Goal: Transaction & Acquisition: Obtain resource

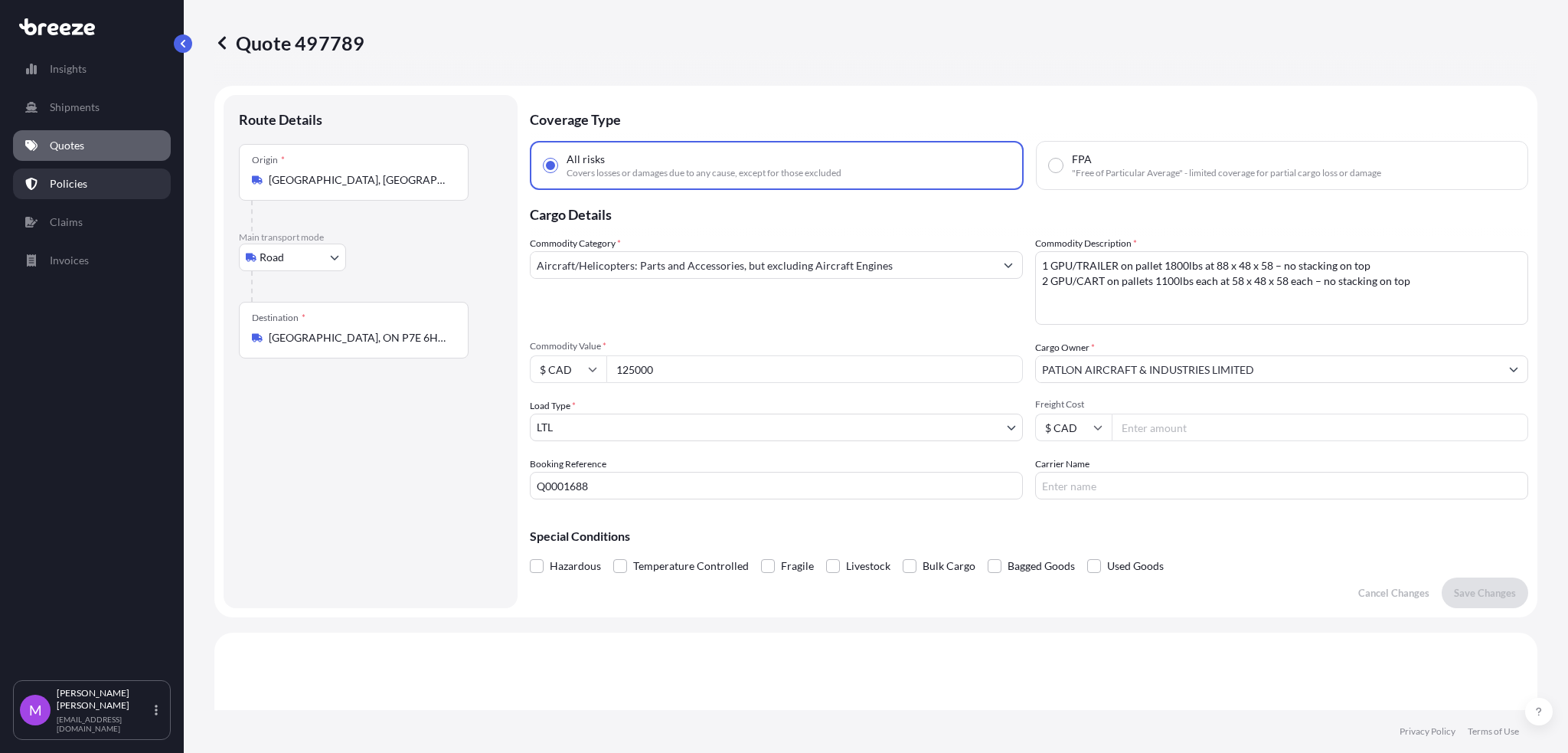
select select "Road"
select select "1"
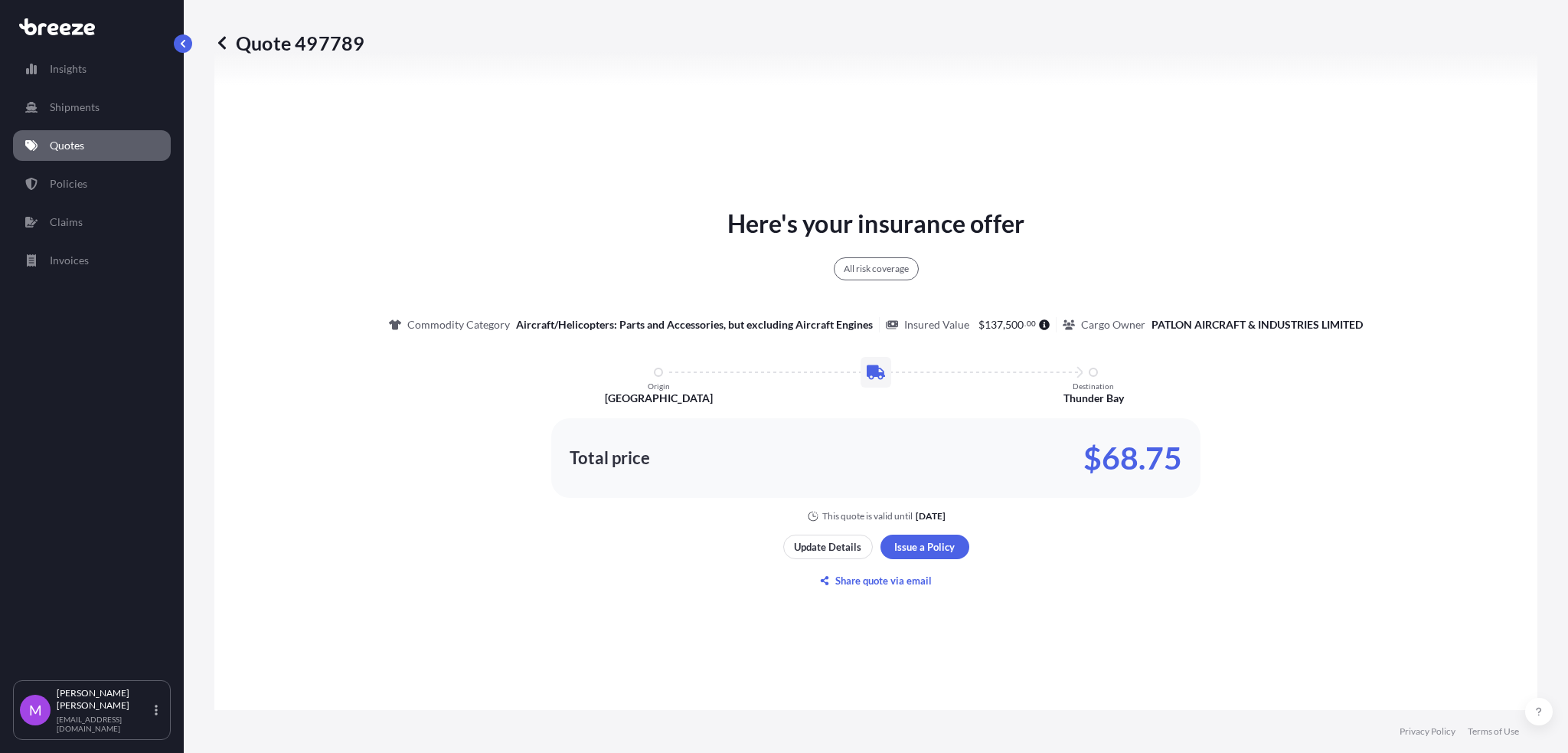
click at [72, 153] on link "Quotes" at bounding box center [92, 145] width 158 height 31
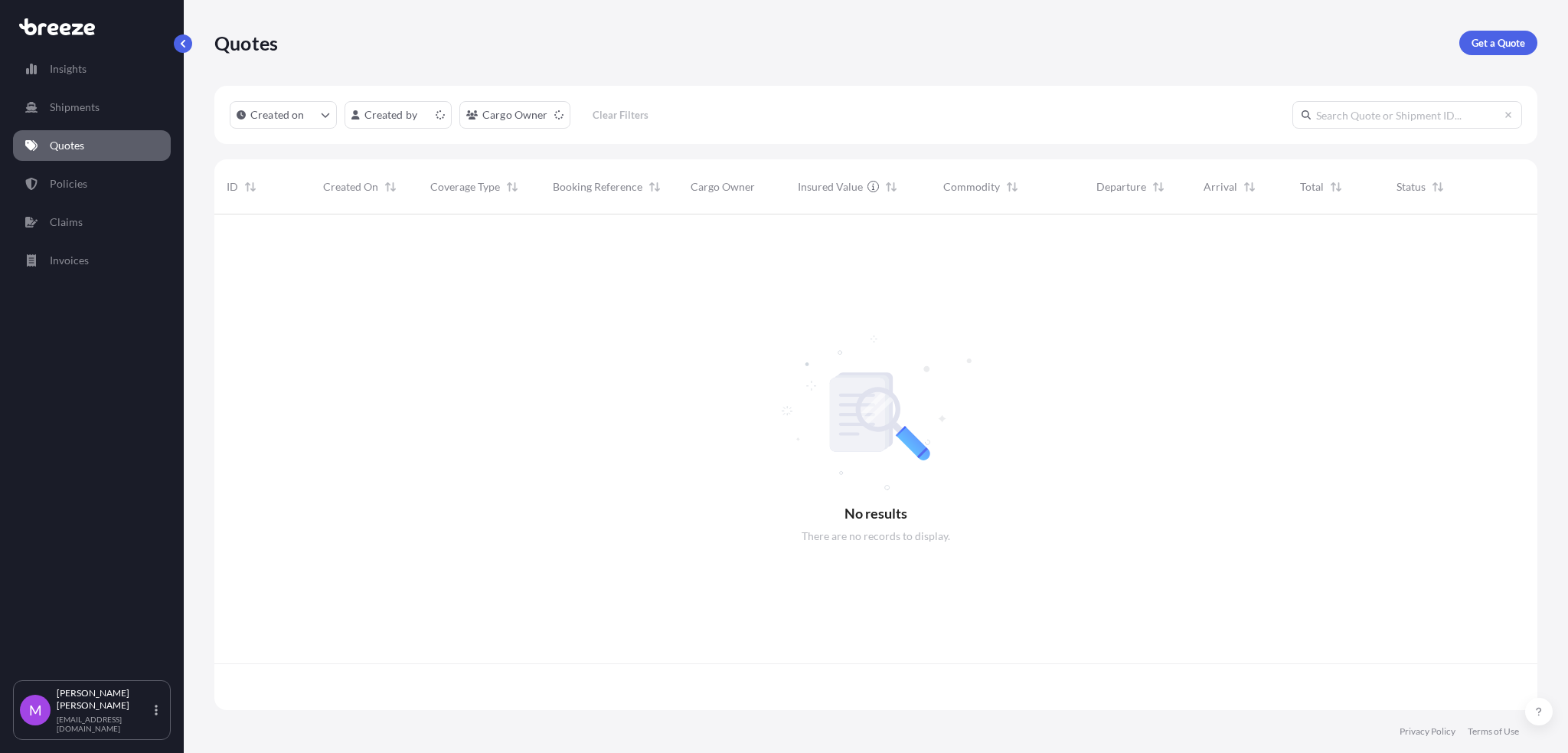
scroll to position [488, 1307]
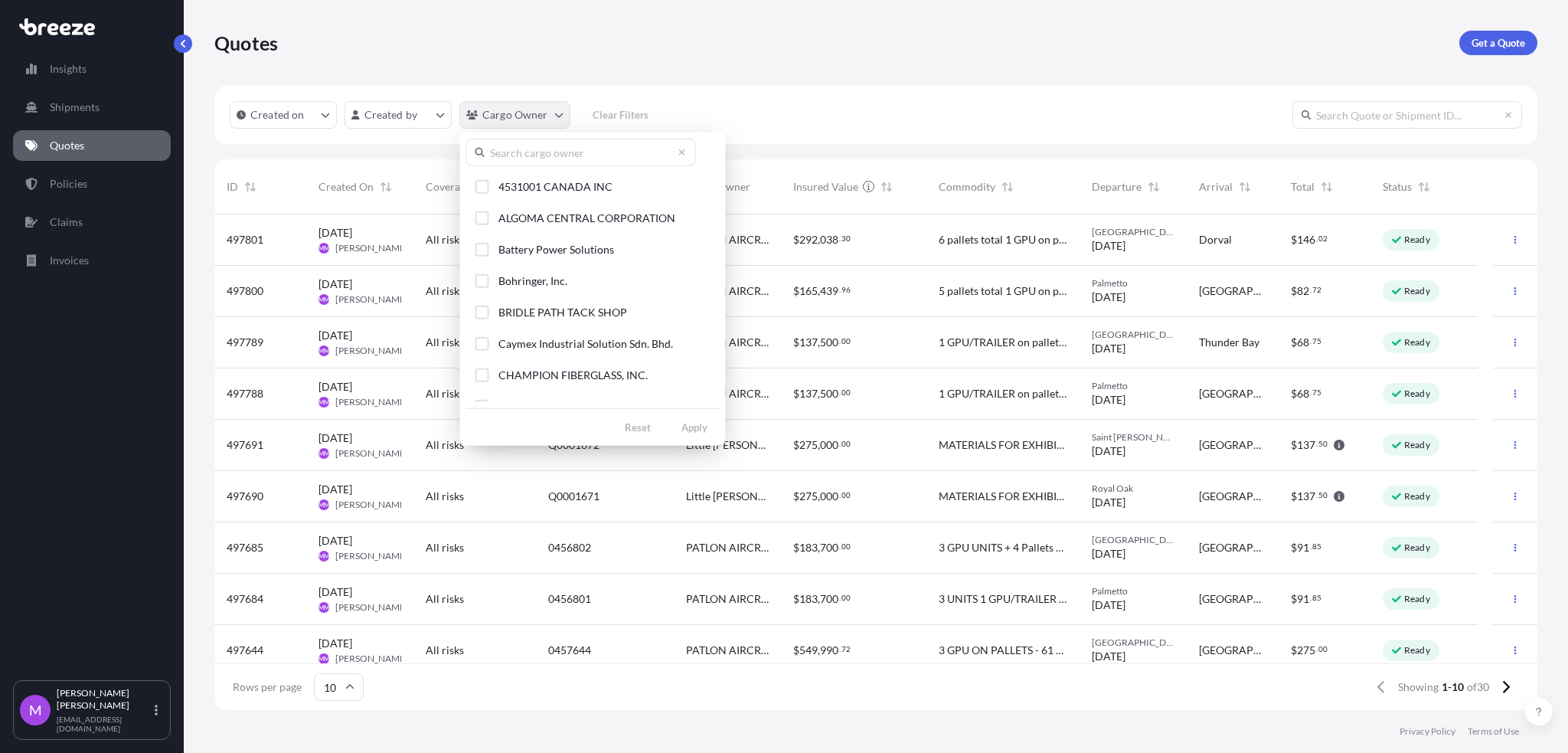
click at [554, 122] on html "Insights Shipments Quotes Policies Claims Invoices M [PERSON_NAME] [EMAIL_ADDRE…" at bounding box center [784, 376] width 1568 height 753
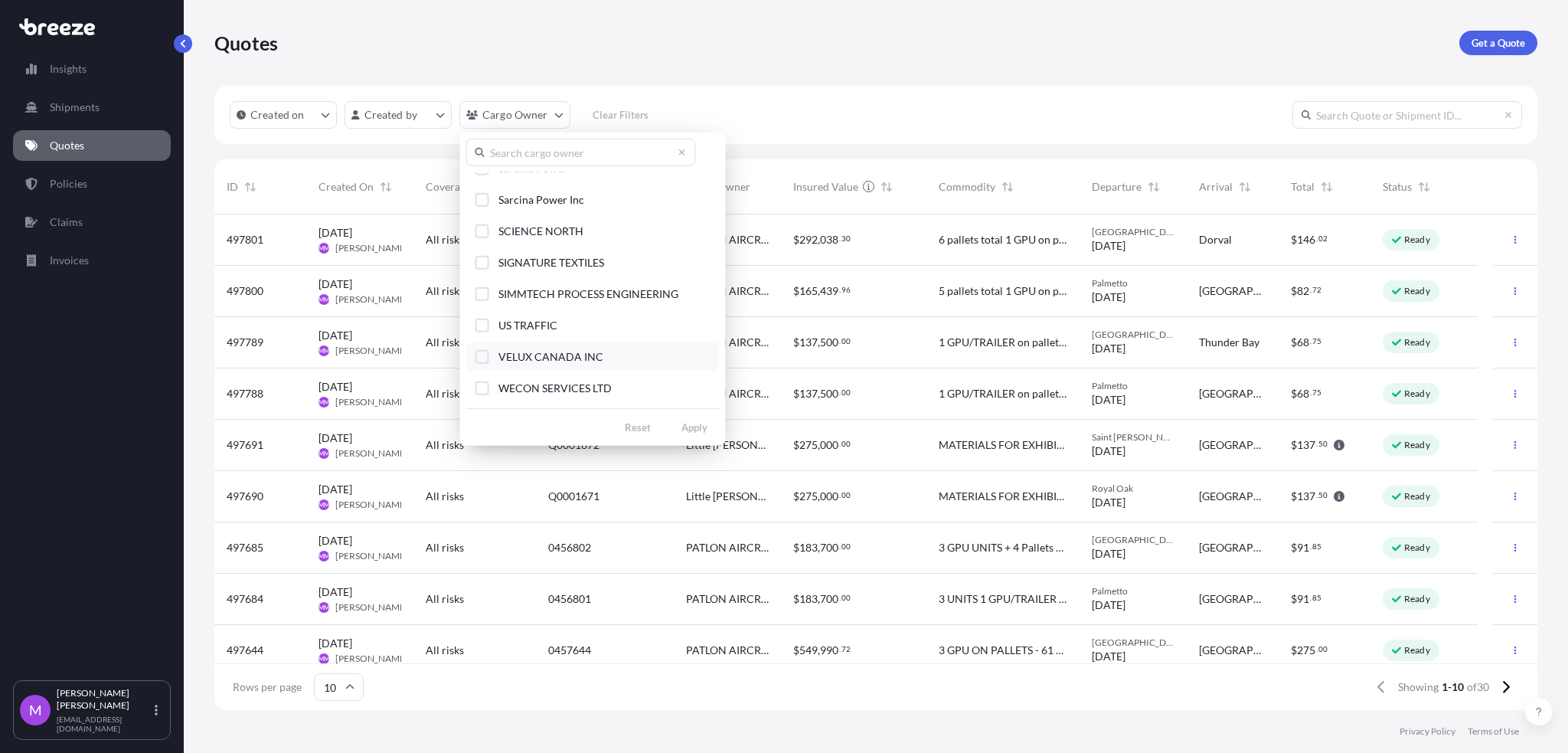
click at [480, 358] on div "Select Option" at bounding box center [483, 356] width 14 height 14
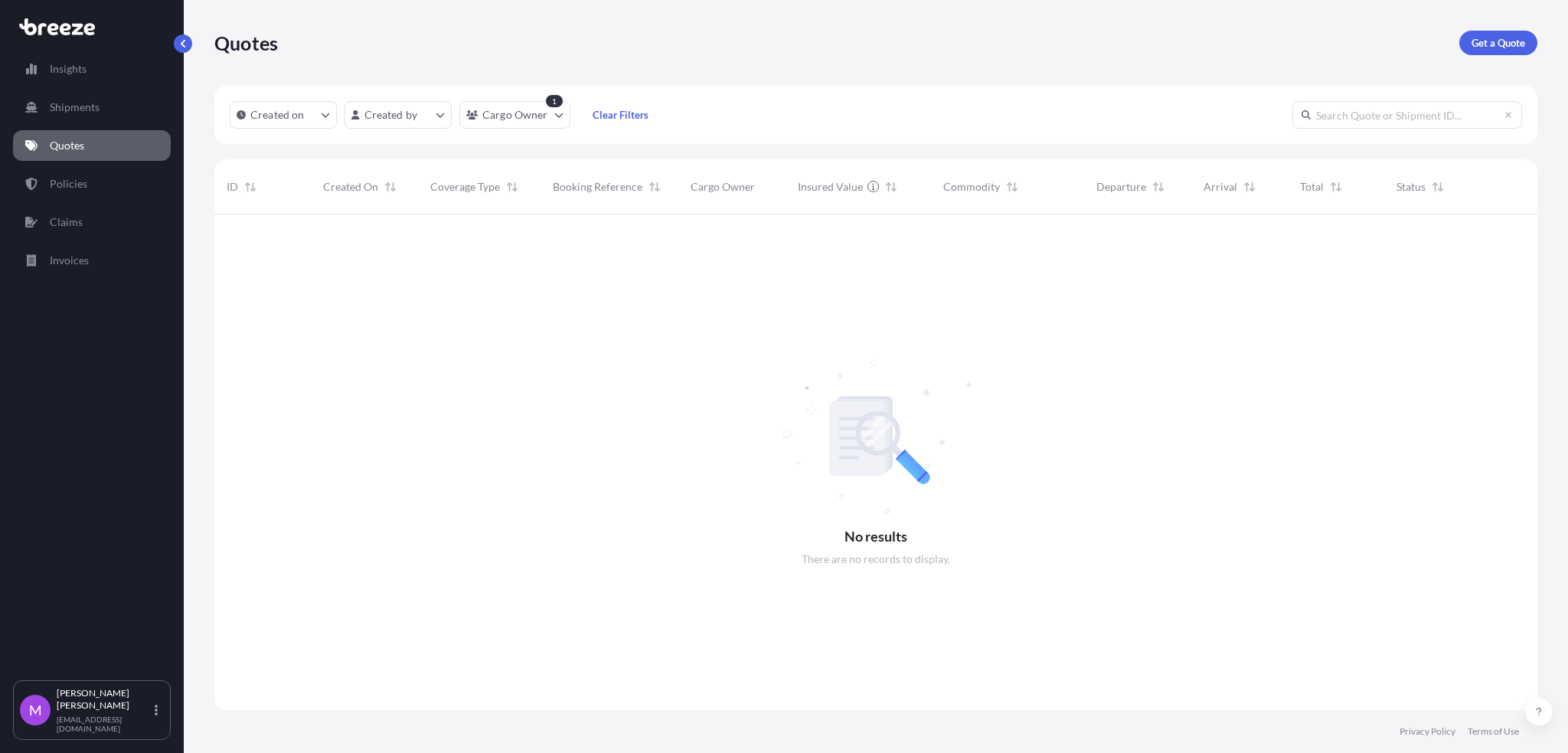
scroll to position [535, 1307]
click at [102, 181] on link "Policies" at bounding box center [92, 184] width 158 height 31
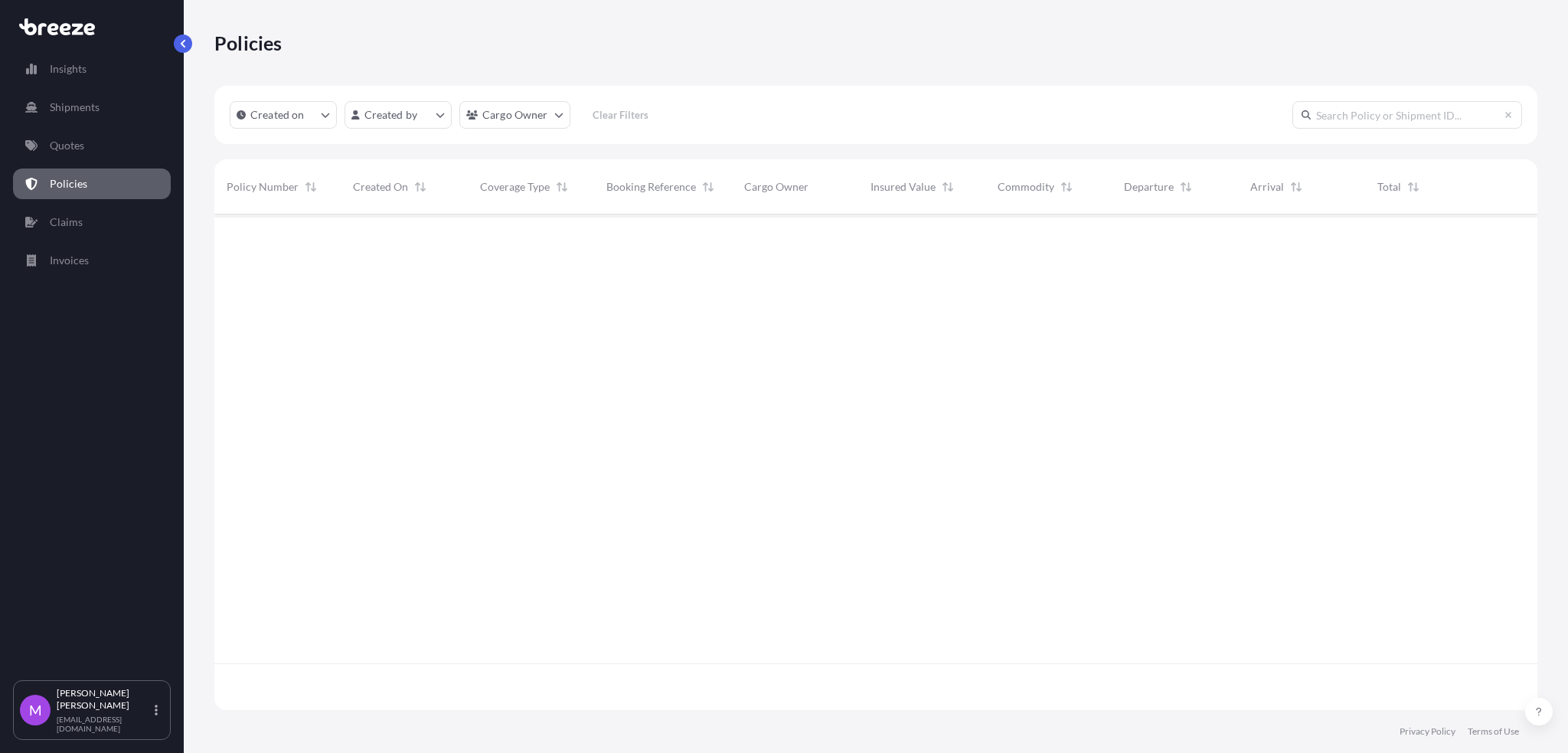
scroll to position [488, 1307]
click at [551, 122] on html "Insights Shipments Quotes Policies Claims Invoices M [PERSON_NAME] [EMAIL_ADDRE…" at bounding box center [784, 376] width 1568 height 753
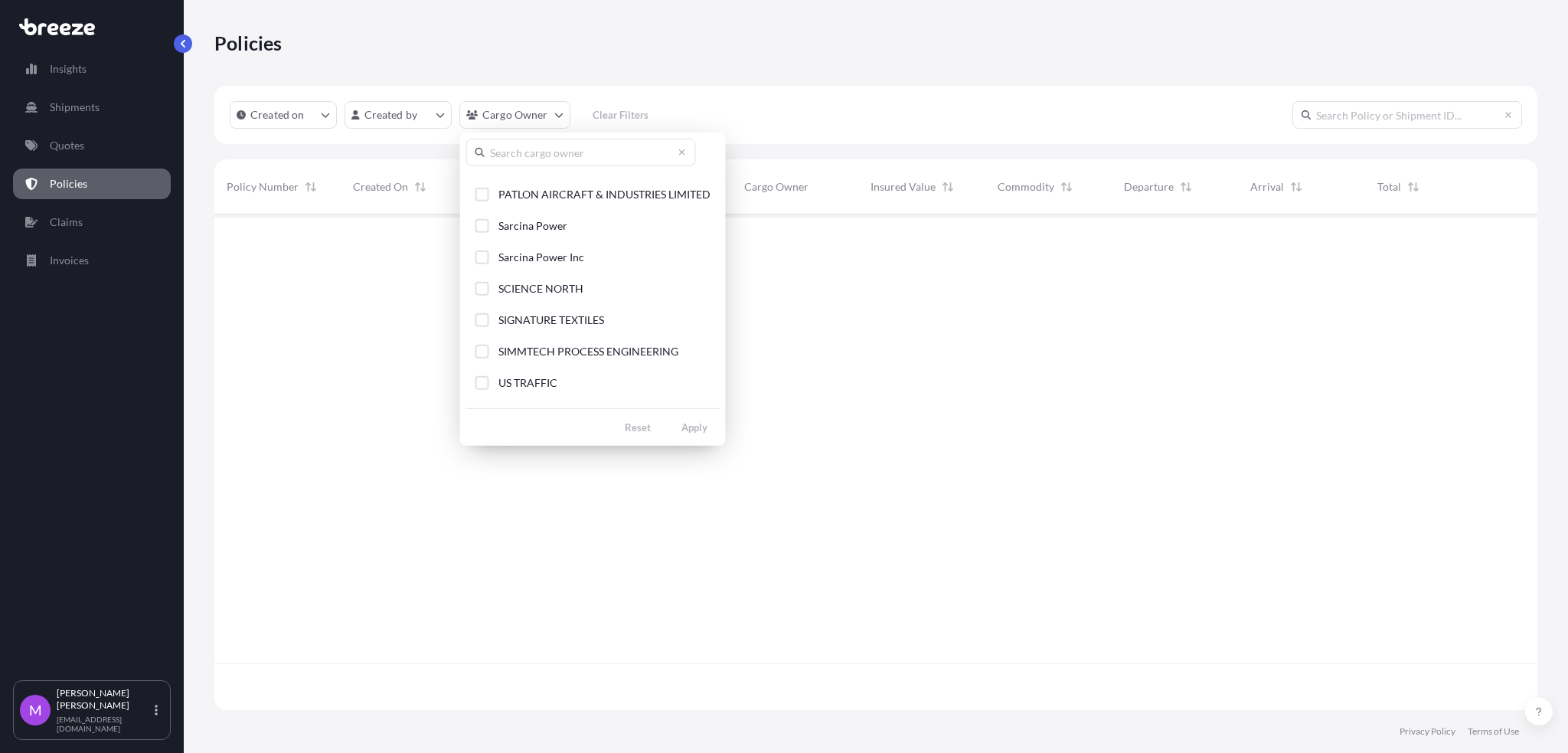
scroll to position [364, 0]
click at [487, 361] on div "Select Option" at bounding box center [483, 356] width 14 height 14
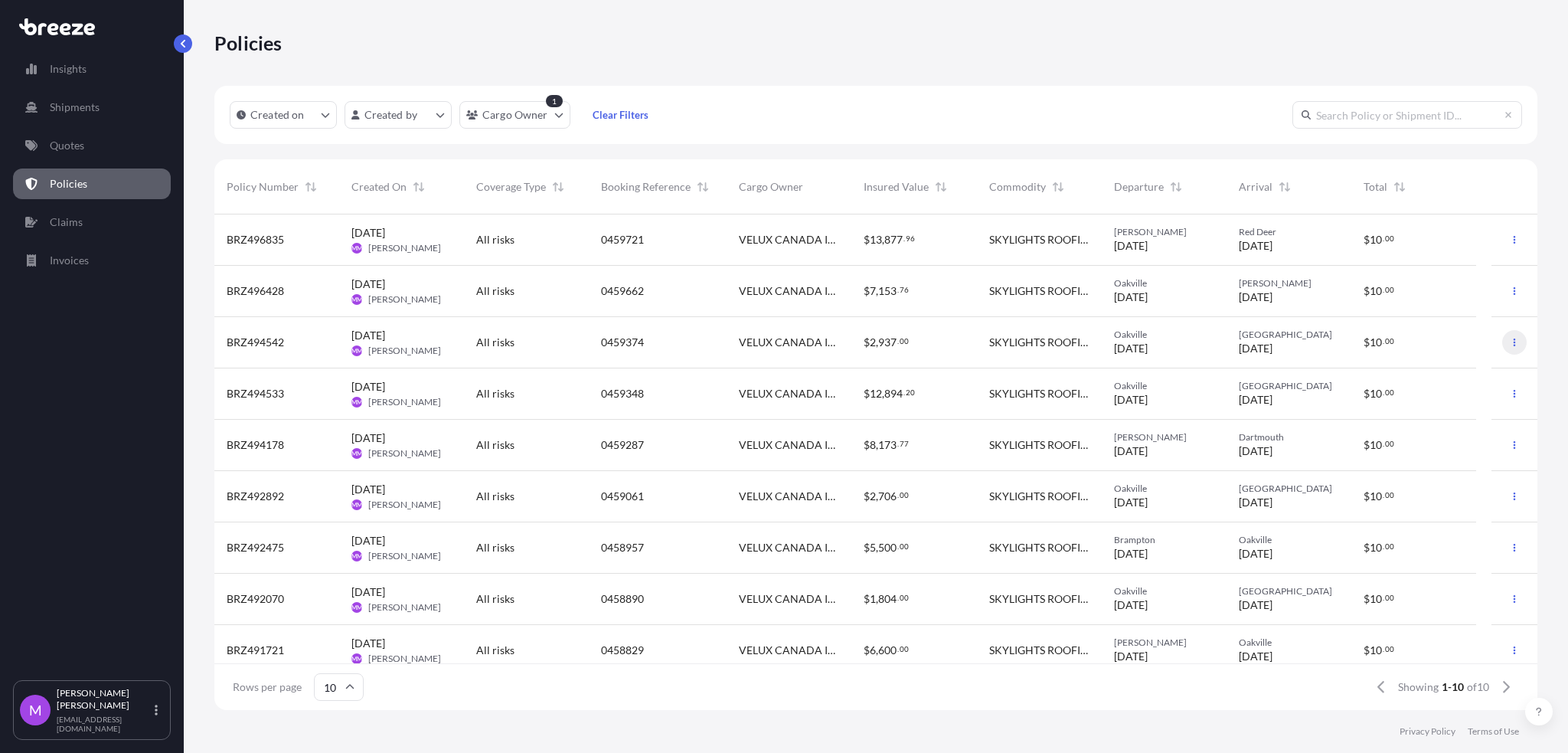
click at [1510, 343] on icon "button" at bounding box center [1515, 342] width 9 height 9
click at [1420, 344] on p "Duplicate quote" at bounding box center [1415, 345] width 77 height 16
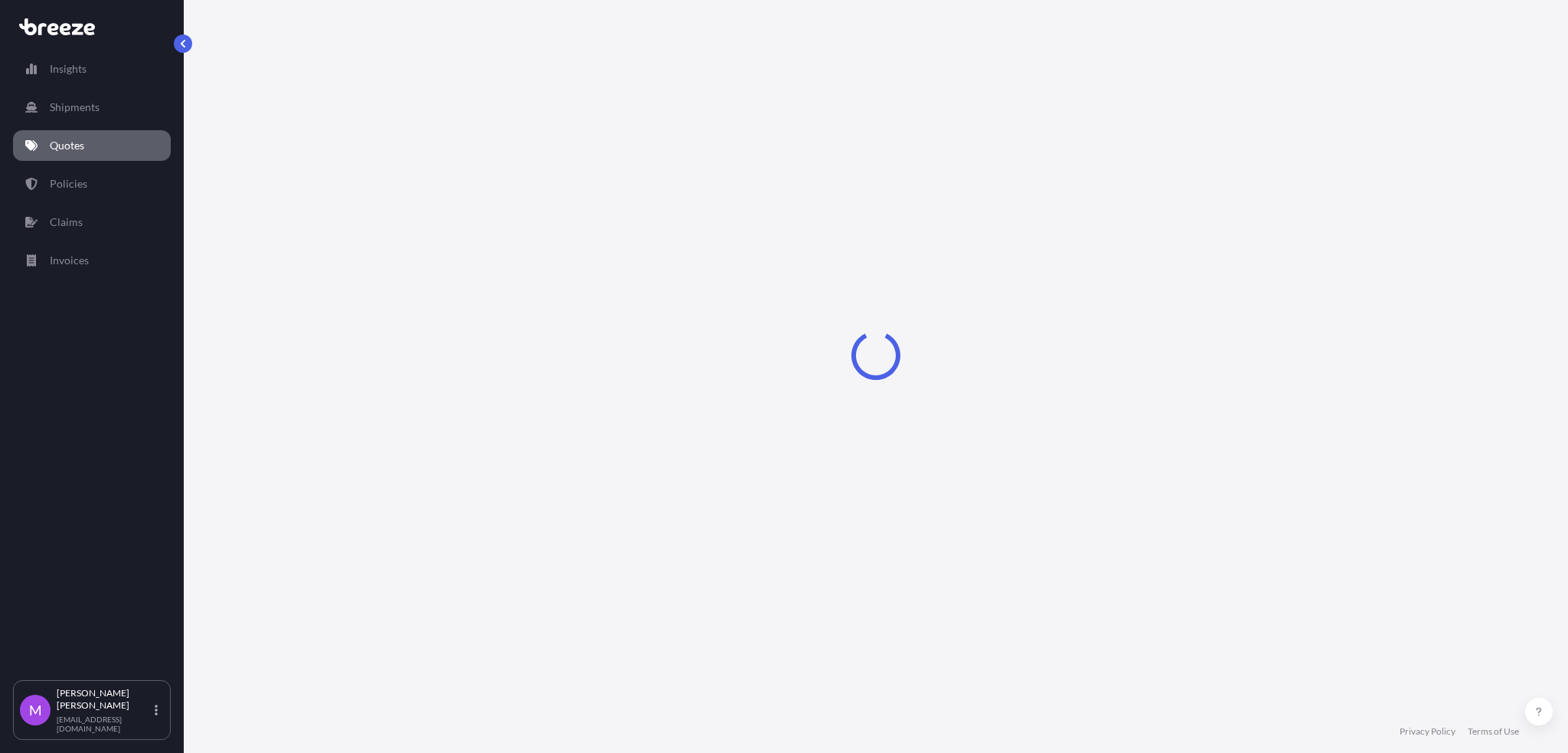
select select "Road"
select select "1"
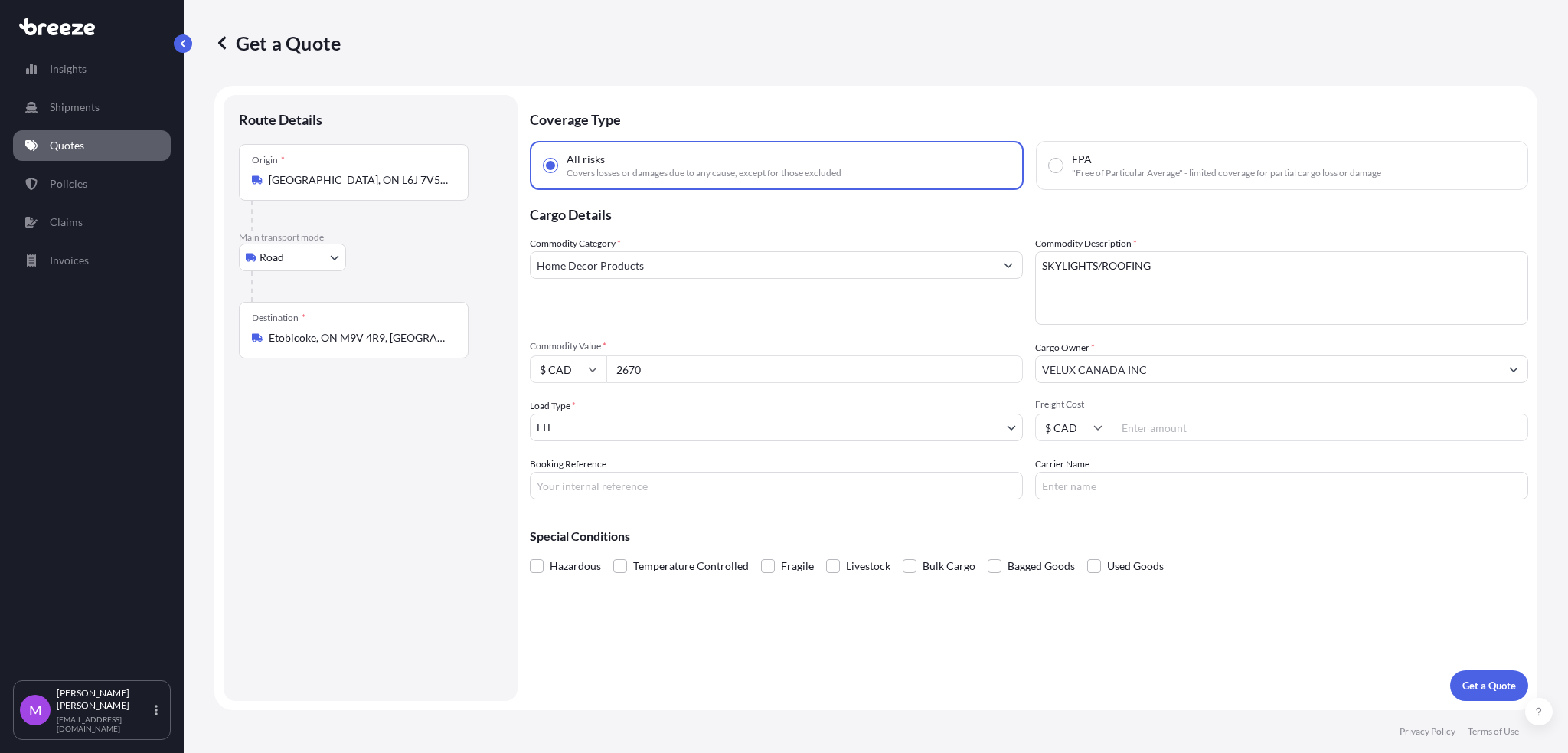
click at [393, 342] on input "Etobicoke, ON M9V 4R9, [GEOGRAPHIC_DATA]" at bounding box center [359, 338] width 181 height 16
drag, startPoint x: 443, startPoint y: 342, endPoint x: 88, endPoint y: 373, distance: 356.4
click at [83, 373] on div "Insights Shipments Quotes Policies Claims Invoices M [PERSON_NAME] [EMAIL_ADDRE…" at bounding box center [784, 376] width 1568 height 753
paste input "[GEOGRAPHIC_DATA], ON M4V 2V2"
click at [421, 386] on span "[GEOGRAPHIC_DATA], ON M4V 2V2 , [GEOGRAPHIC_DATA]" at bounding box center [410, 392] width 239 height 31
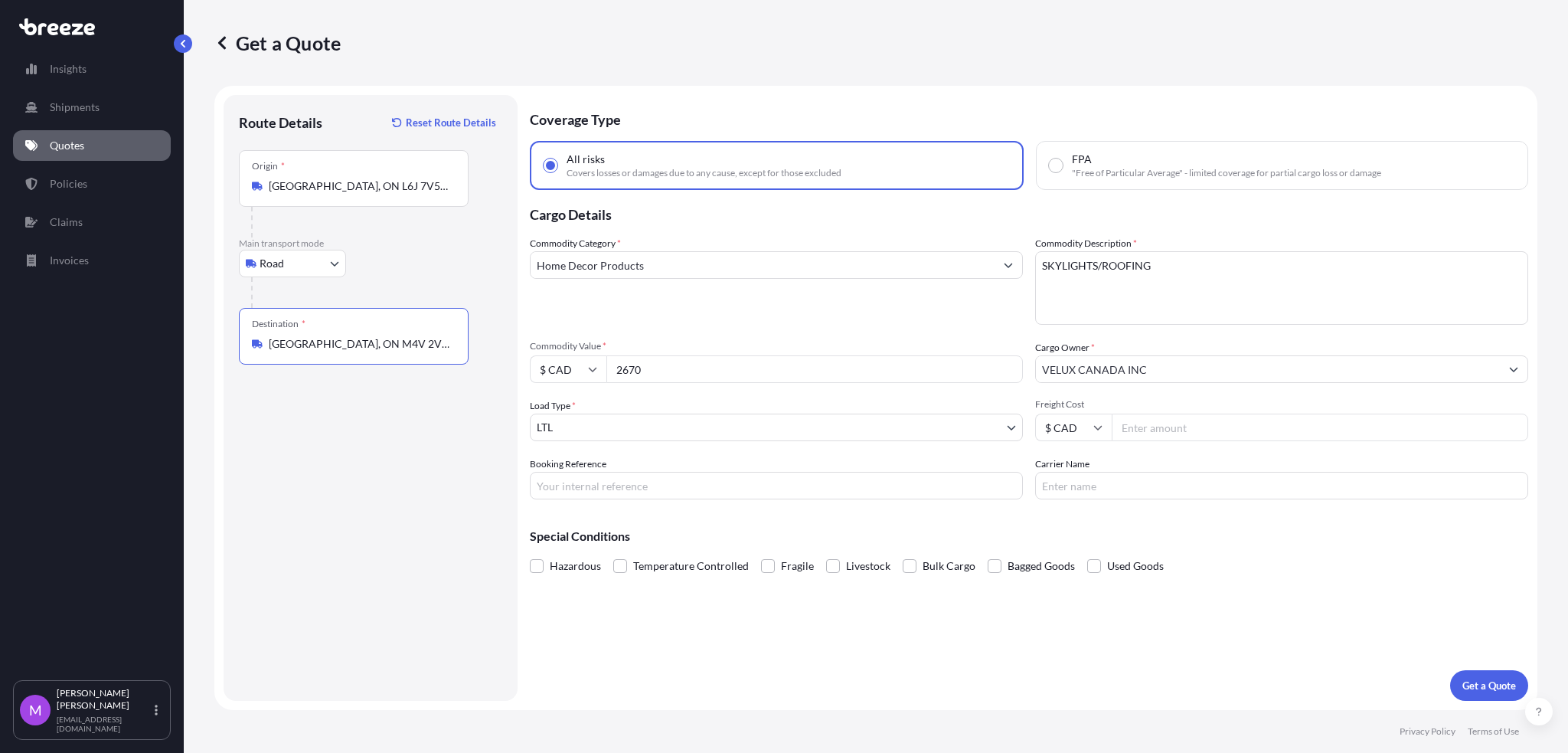
type input "[GEOGRAPHIC_DATA], ON M4V 2V2, [GEOGRAPHIC_DATA]"
drag, startPoint x: 394, startPoint y: 191, endPoint x: 408, endPoint y: 188, distance: 14.3
click at [394, 191] on input "[GEOGRAPHIC_DATA], ON L6J 7V5, [GEOGRAPHIC_DATA]" at bounding box center [359, 186] width 181 height 16
click at [326, 524] on div "Route Details Reset Route Details Place of loading Road Road Rail Origin * [GEO…" at bounding box center [370, 397] width 264 height 576
click at [646, 485] on input "Booking Reference" at bounding box center [776, 485] width 493 height 27
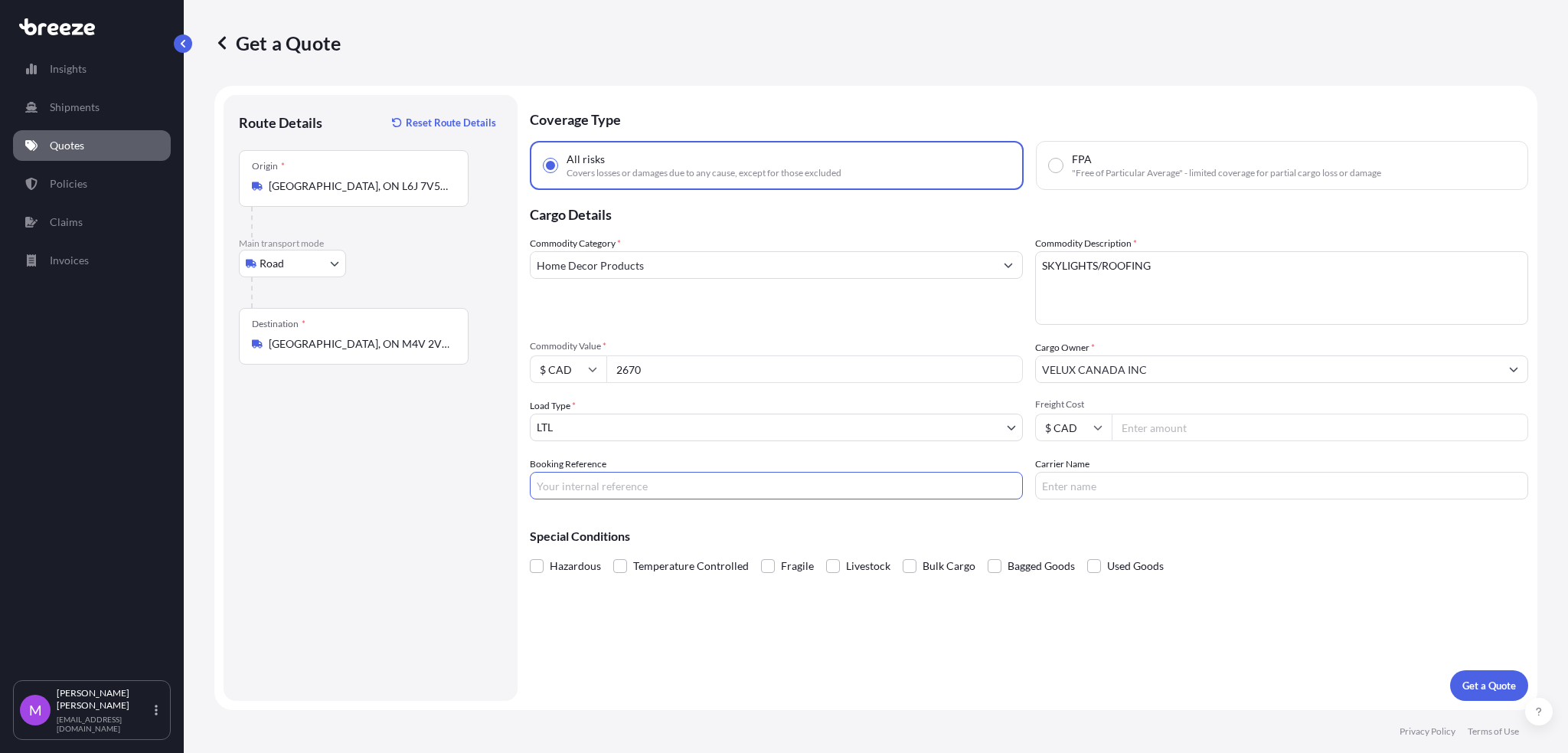
paste input "0459916"
type input "0459916"
click at [673, 363] on input "2670" at bounding box center [815, 369] width 417 height 27
drag, startPoint x: 560, startPoint y: 374, endPoint x: 536, endPoint y: 368, distance: 24.7
click at [531, 368] on div "$ CAD 2670" at bounding box center [776, 369] width 493 height 27
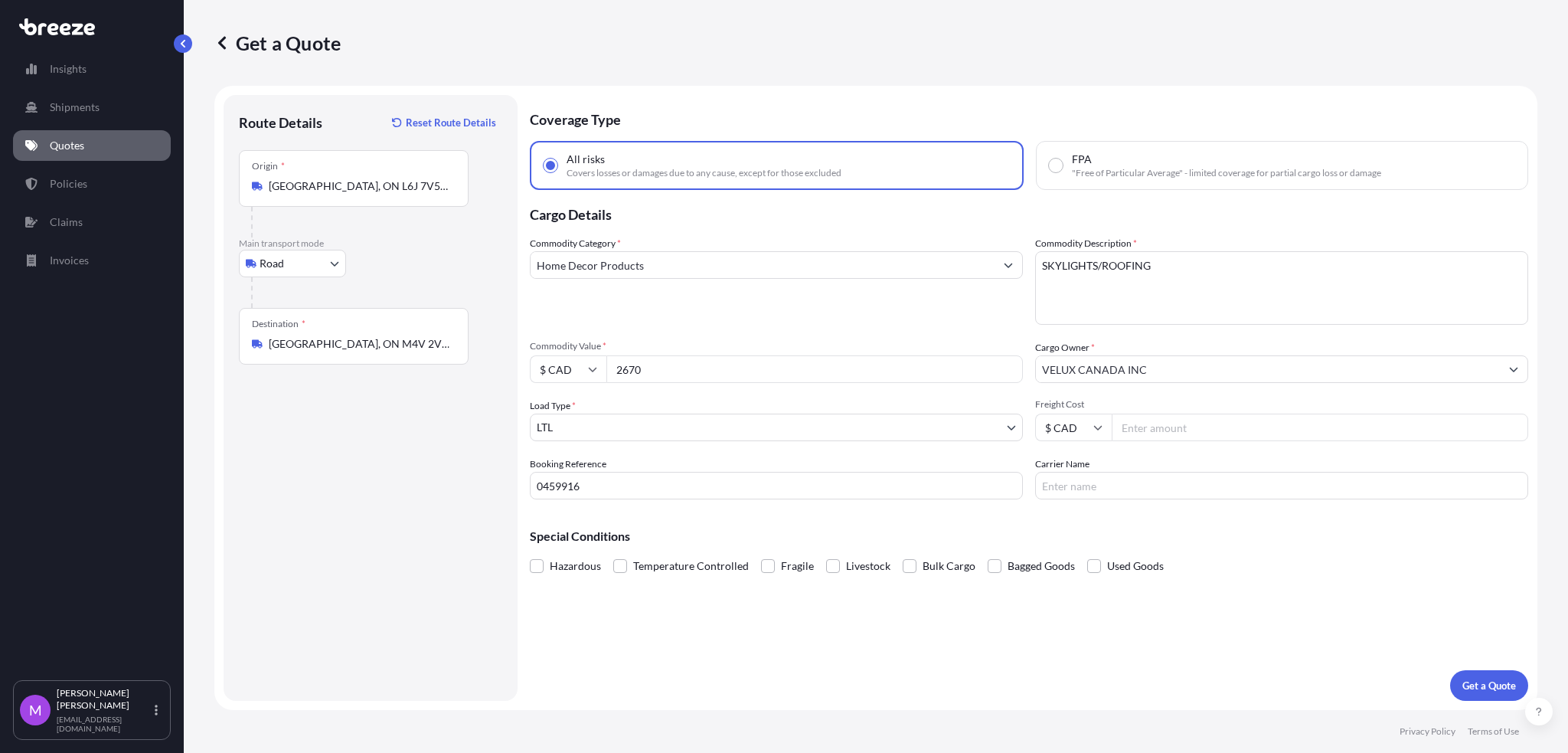
paste input "1186.67"
type input "1186.67"
drag, startPoint x: 1264, startPoint y: 298, endPoint x: 1245, endPoint y: 303, distance: 19.6
click at [1265, 298] on textarea "SKYLIGHTS/ROOFING" at bounding box center [1282, 288] width 493 height 74
click at [1501, 685] on p "Get a Quote" at bounding box center [1490, 685] width 53 height 16
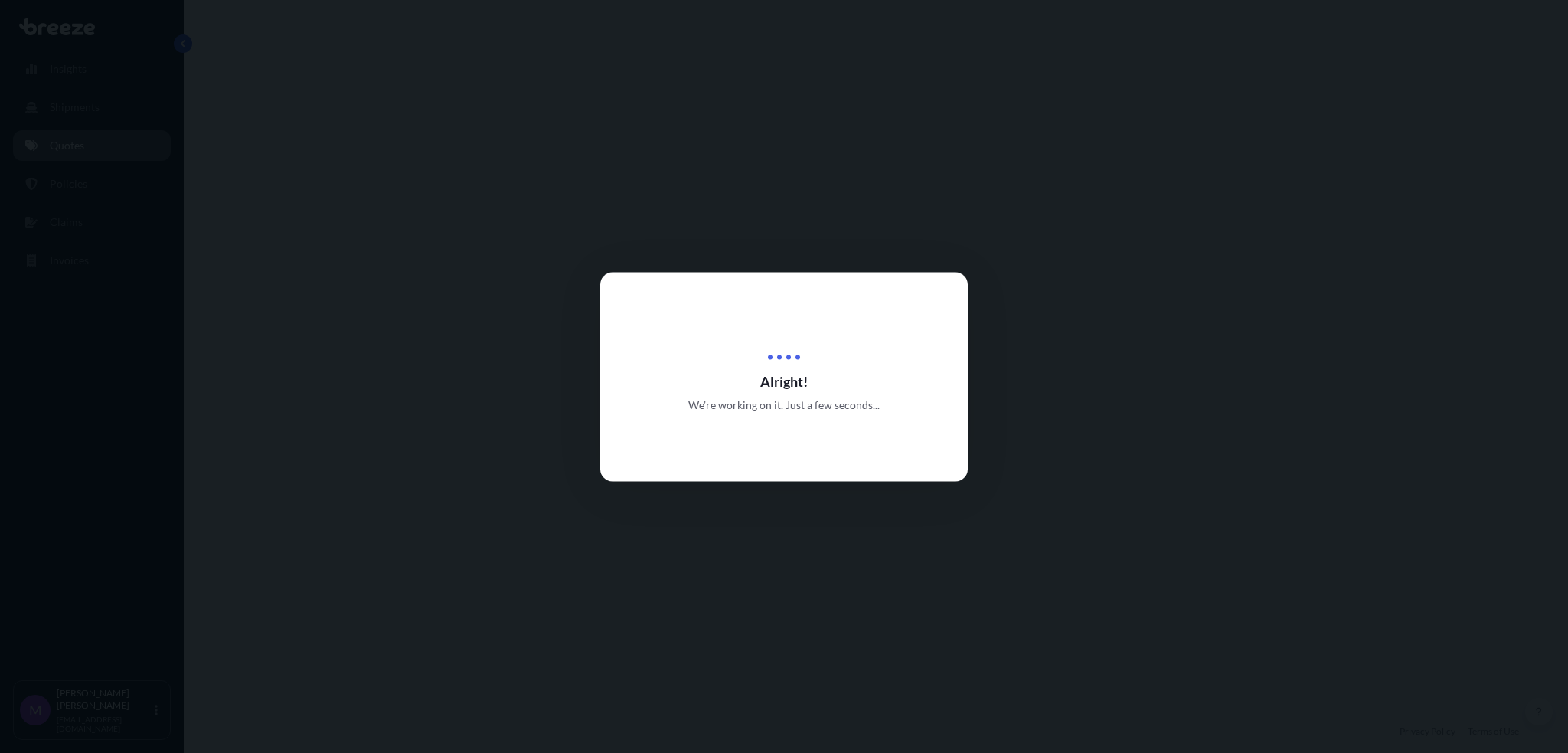
select select "Road"
select select "1"
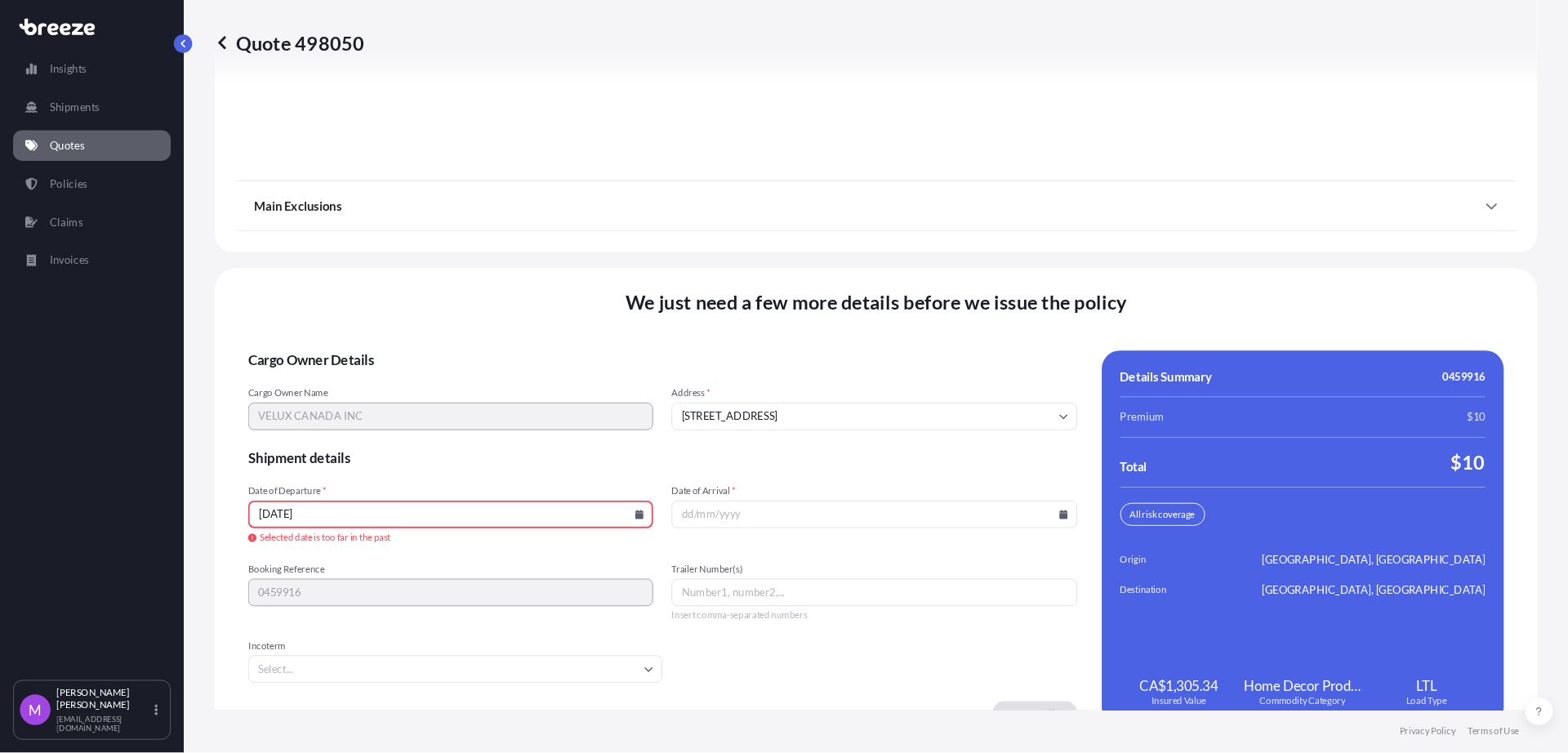
scroll to position [2028, 0]
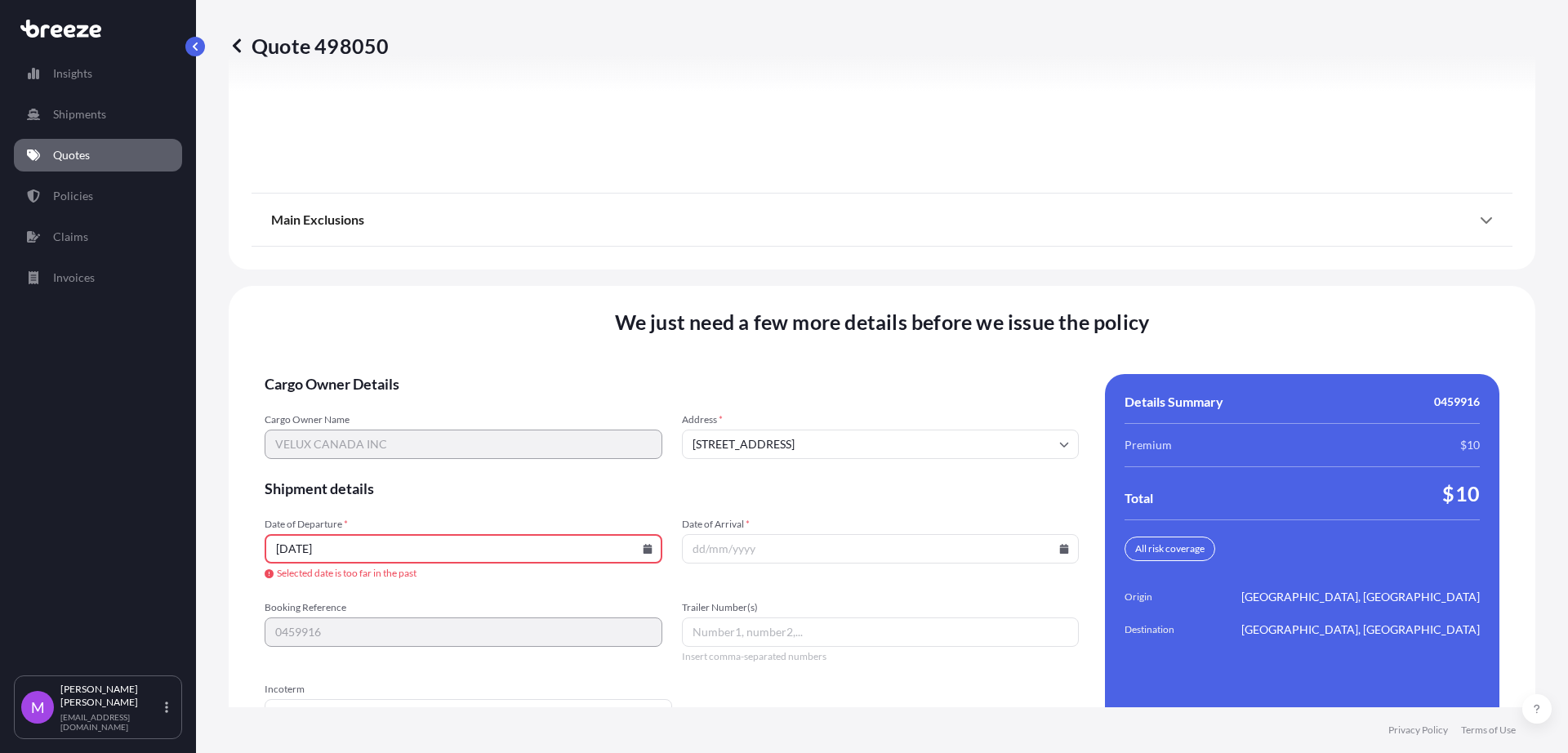
click at [416, 555] on input "[DATE]" at bounding box center [463, 548] width 398 height 29
drag, startPoint x: 415, startPoint y: 552, endPoint x: 134, endPoint y: 552, distance: 281.0
click at [133, 547] on div "Insights Shipments Quotes Policies Claims Invoices M [PERSON_NAME] [EMAIL_ADDRE…" at bounding box center [784, 376] width 1568 height 753
type input "090225"
type input "090825"
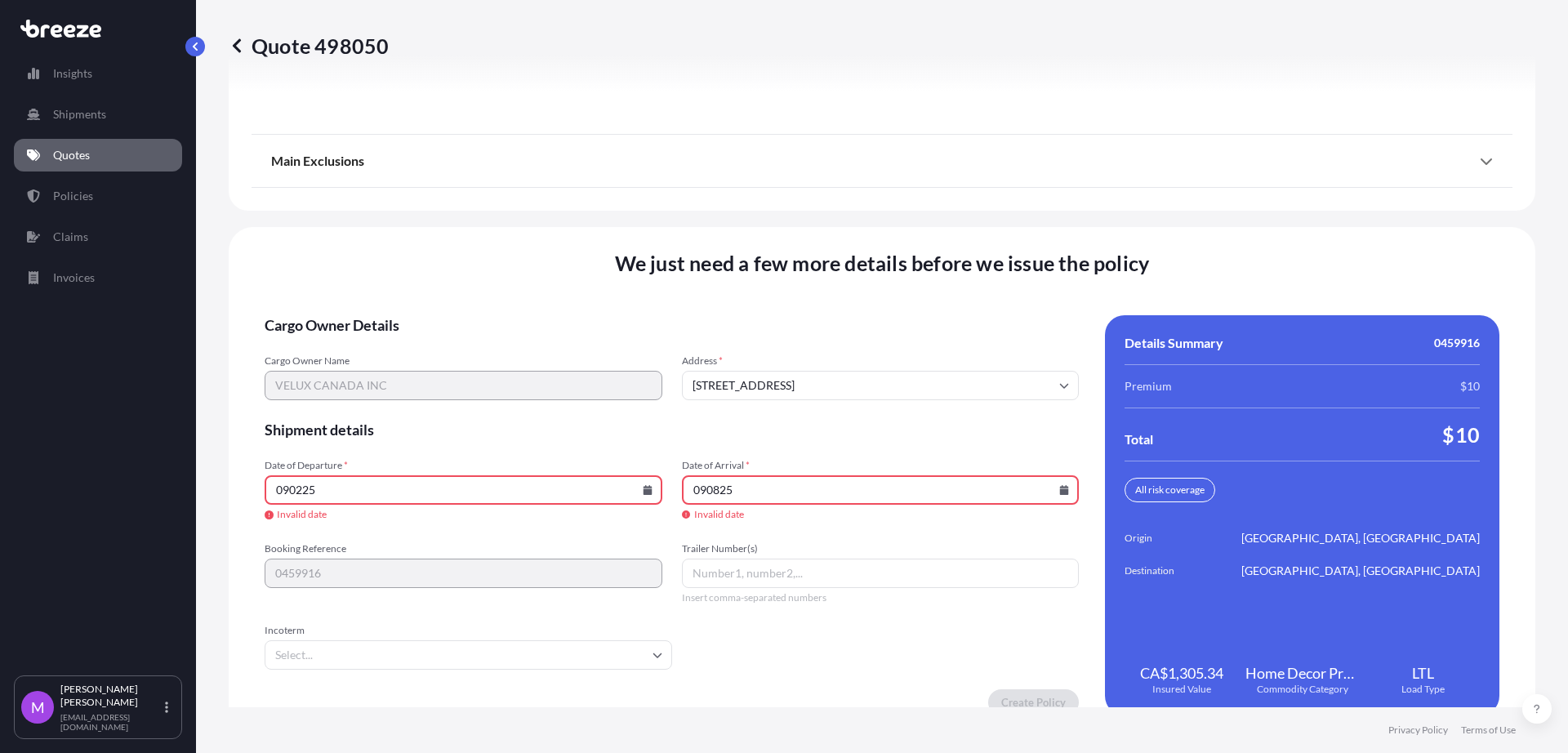
scroll to position [2118, 0]
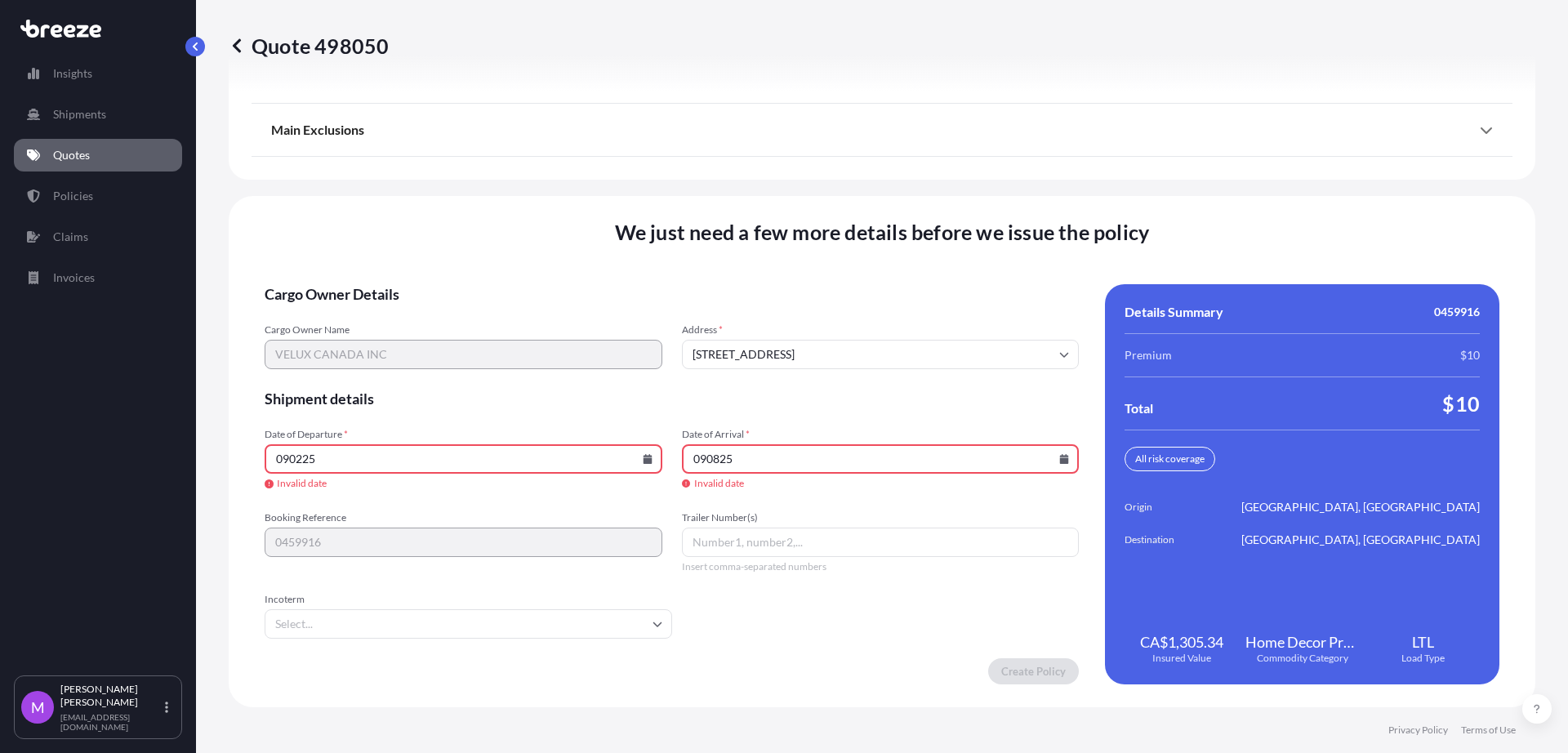
drag, startPoint x: 815, startPoint y: 458, endPoint x: 701, endPoint y: 474, distance: 115.1
click at [799, 464] on input "090825" at bounding box center [881, 458] width 398 height 29
click at [643, 458] on icon at bounding box center [647, 458] width 9 height 10
drag, startPoint x: 388, startPoint y: 249, endPoint x: 707, endPoint y: 352, distance: 335.2
click at [388, 248] on button "2" at bounding box center [378, 249] width 26 height 26
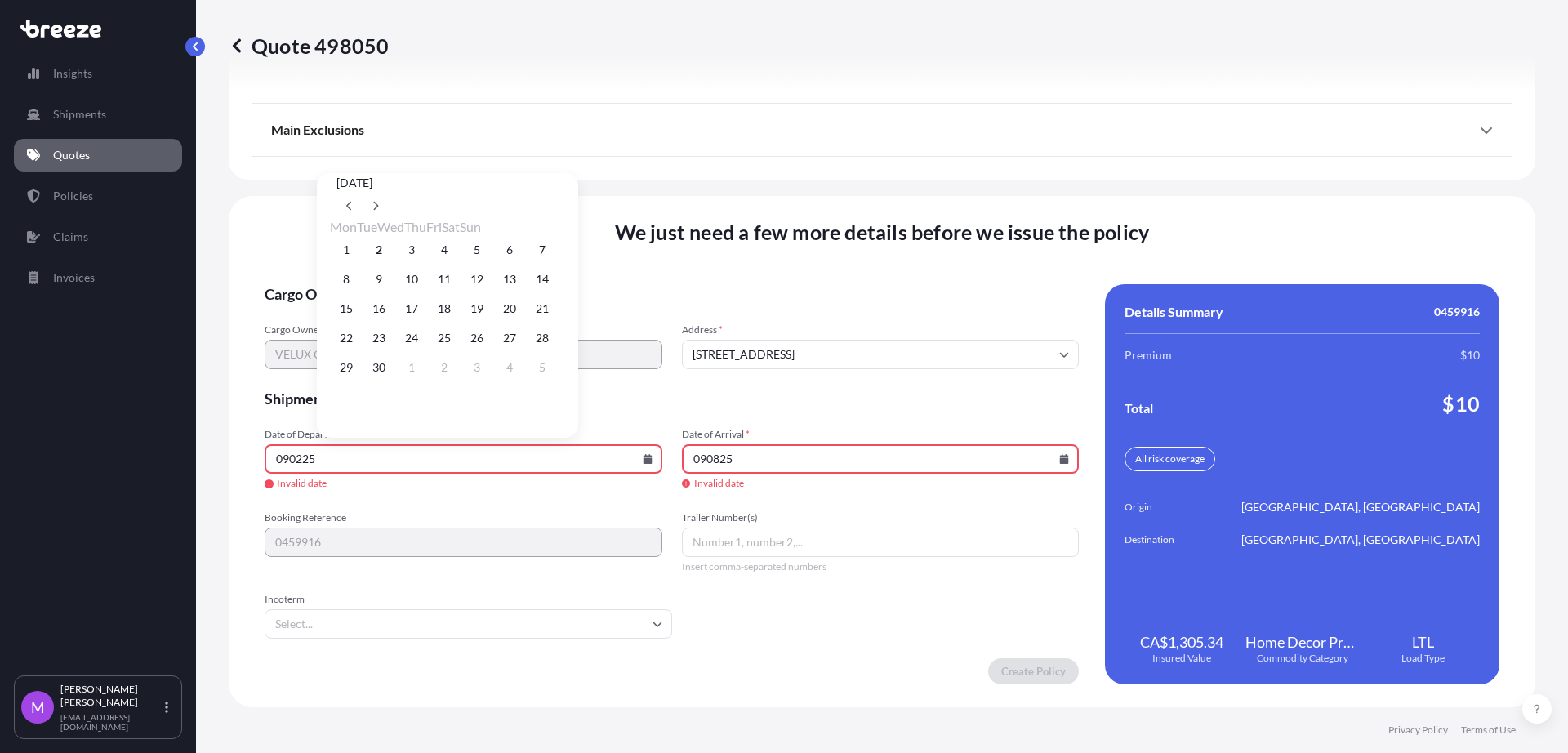
type input "[DATE]"
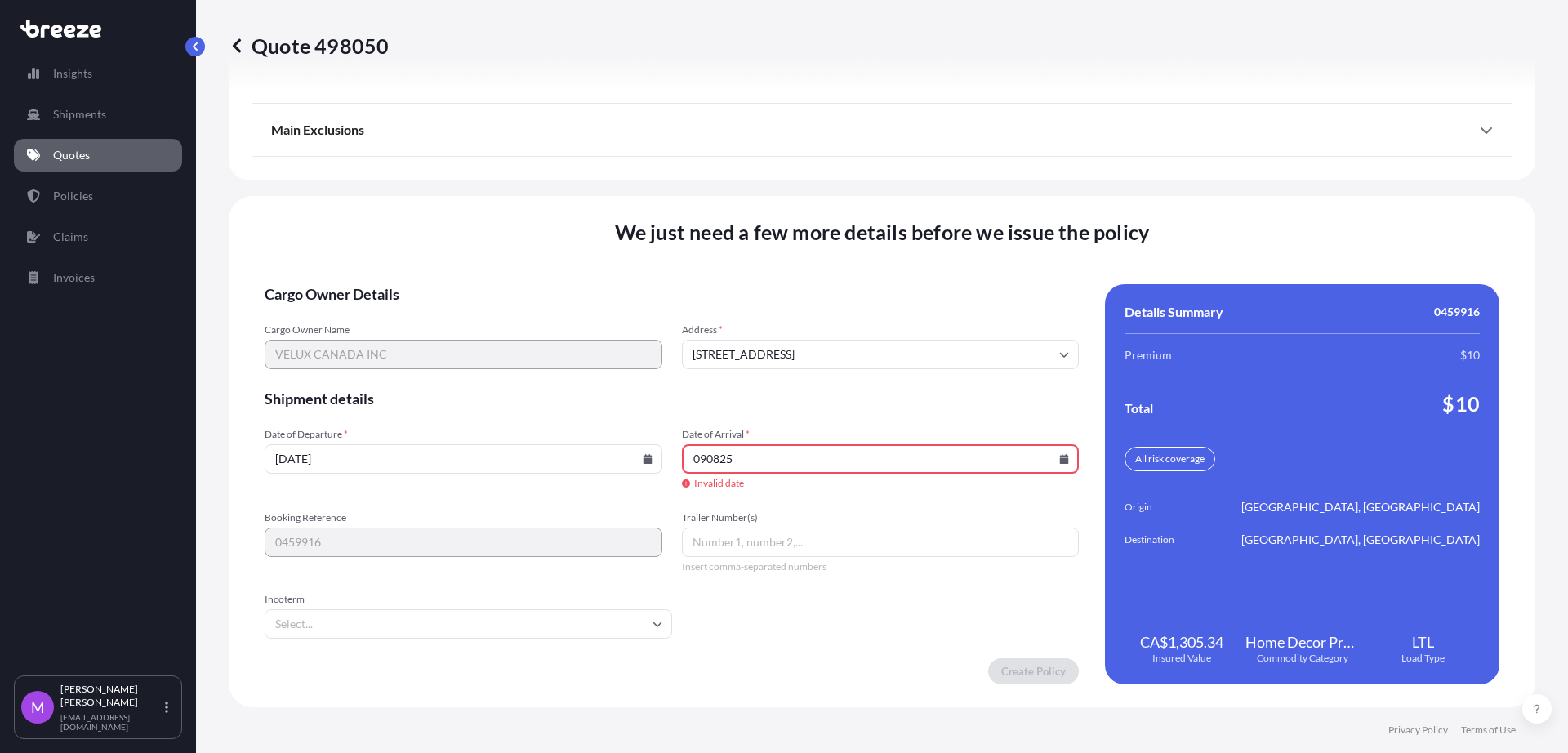
drag, startPoint x: 1056, startPoint y: 460, endPoint x: 1047, endPoint y: 468, distance: 12.0
click at [1060, 460] on icon at bounding box center [1064, 458] width 9 height 10
click at [753, 284] on button "8" at bounding box center [758, 279] width 26 height 26
type input "[DATE]"
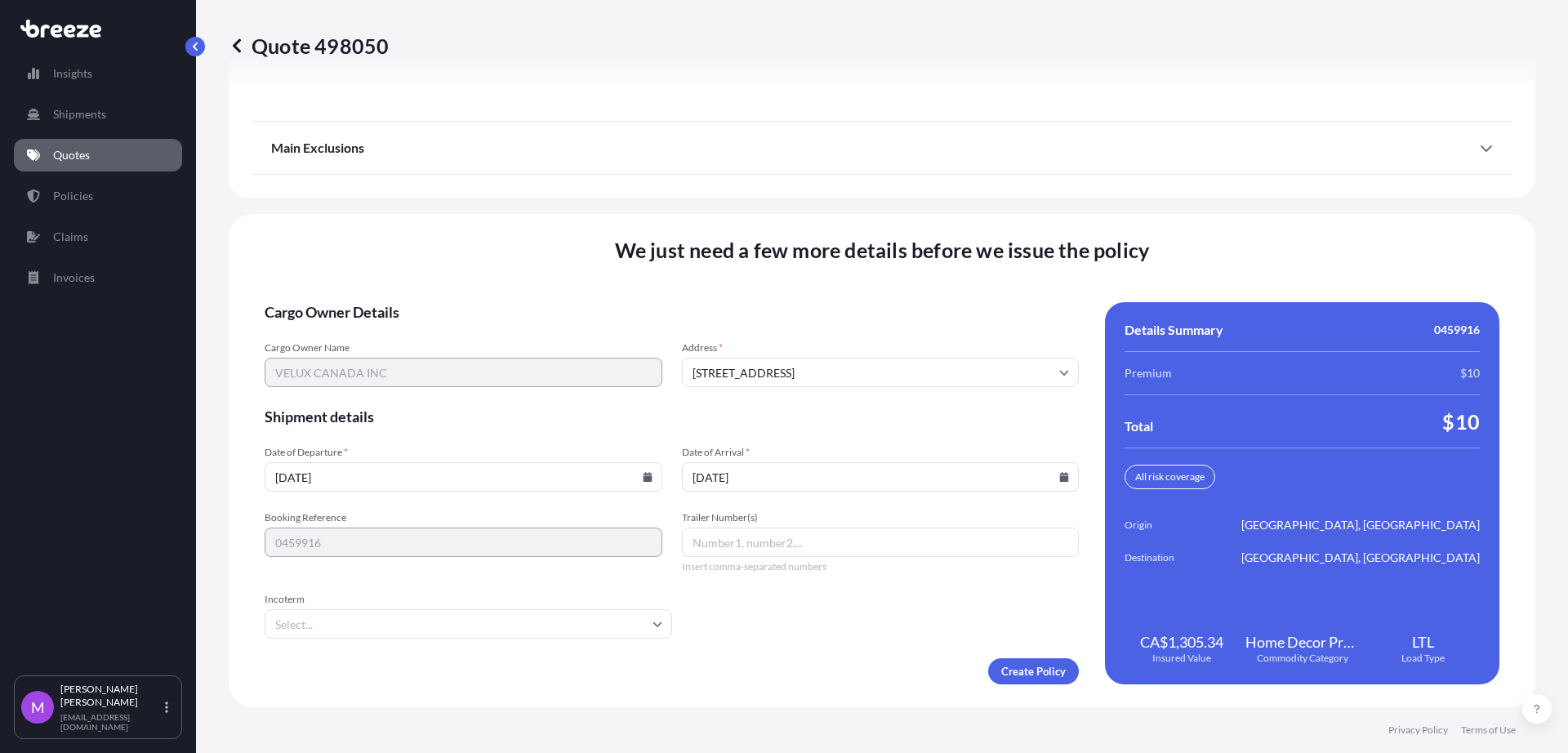
click at [422, 622] on input "Incoterm" at bounding box center [468, 623] width 408 height 29
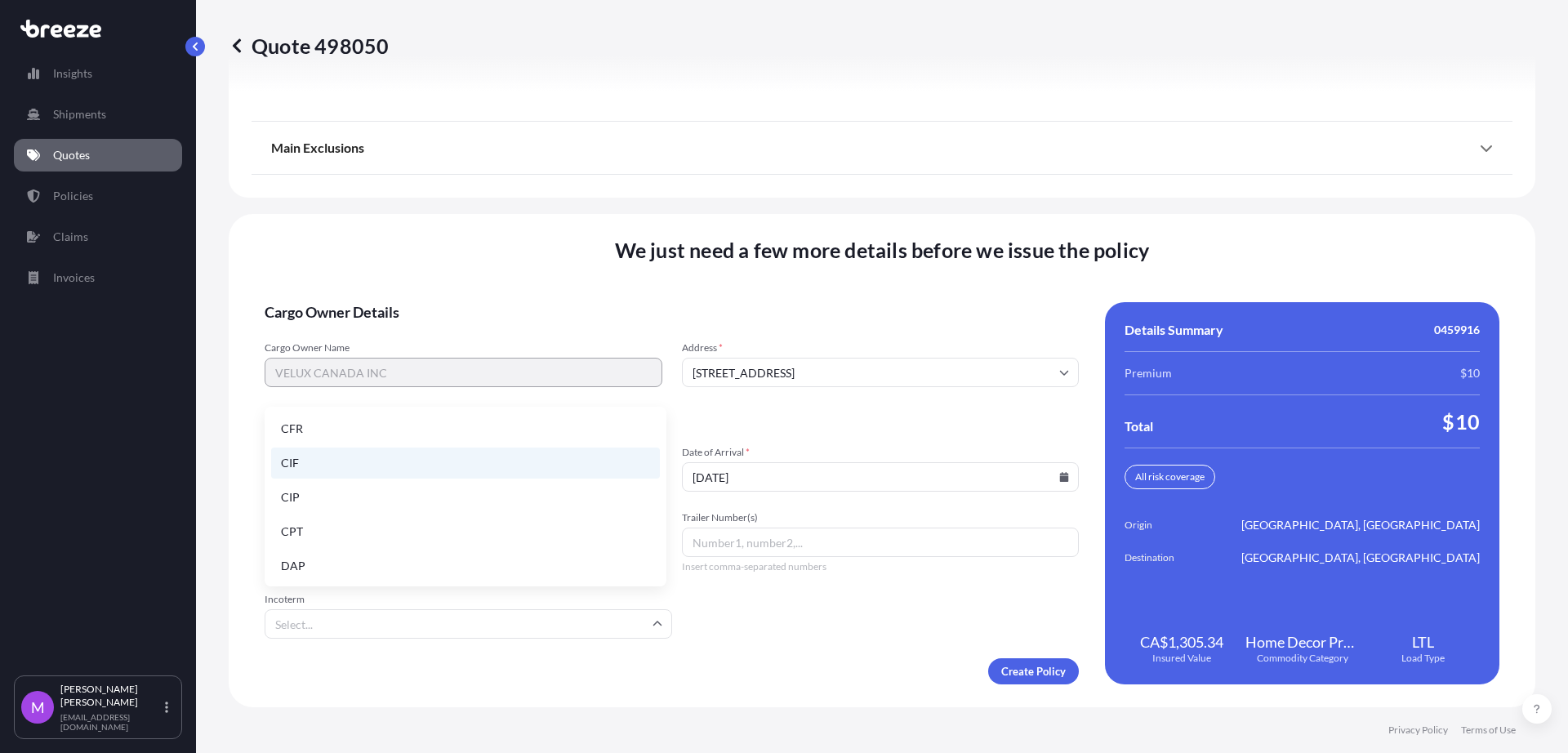
click at [322, 461] on li "CIF" at bounding box center [465, 463] width 388 height 31
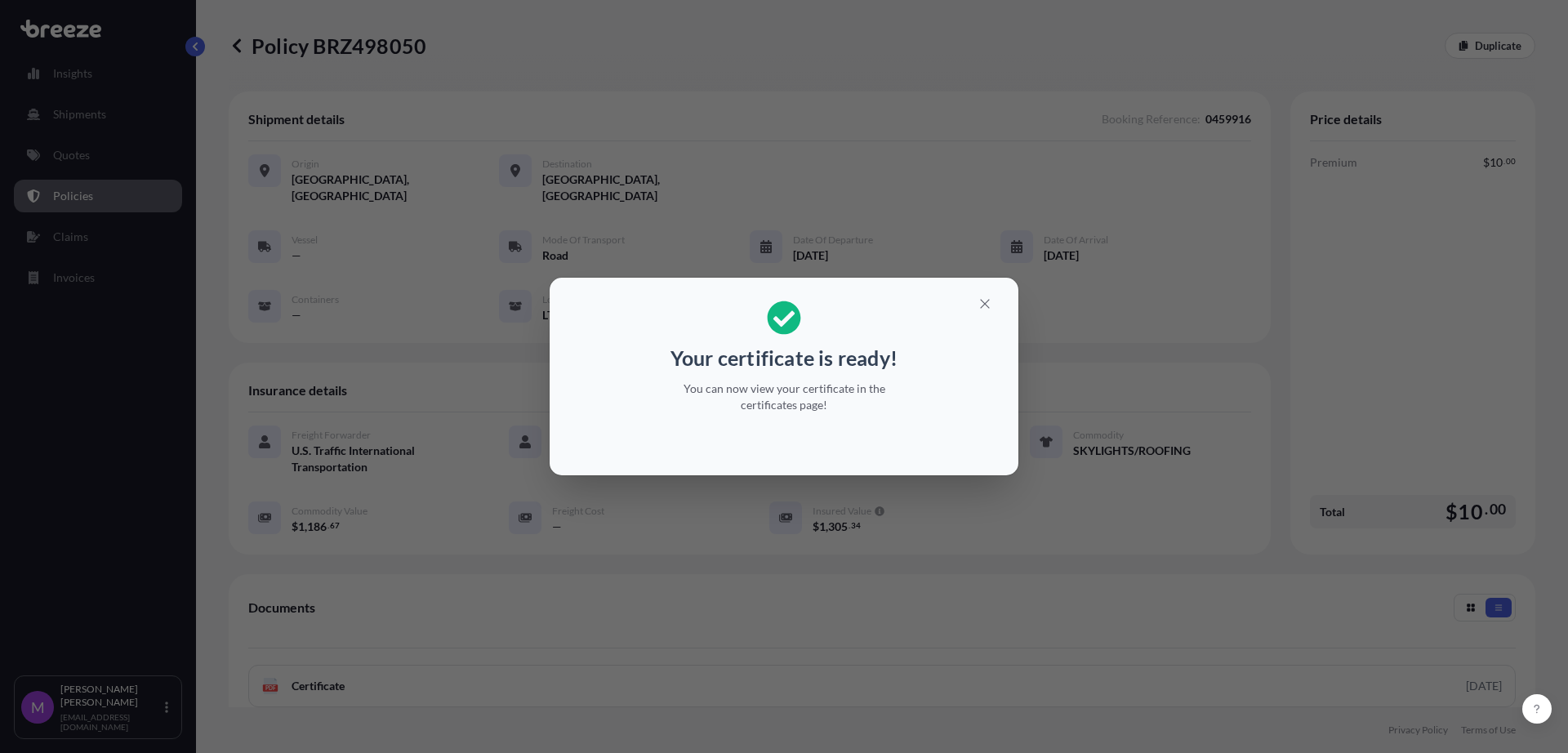
click at [881, 539] on div "Your certificate is ready! You can now view your certificate in the certificate…" at bounding box center [784, 376] width 1568 height 753
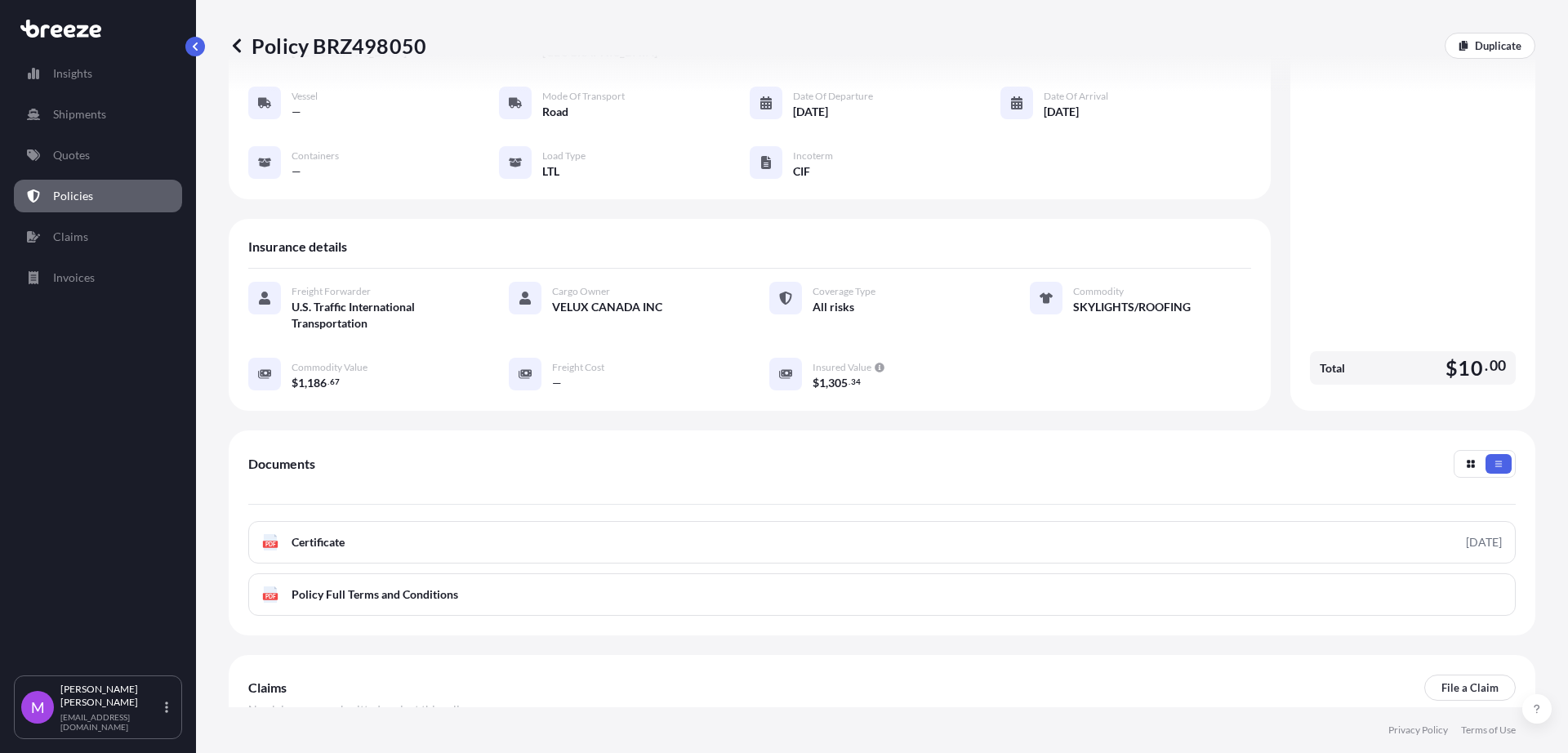
scroll to position [229, 0]
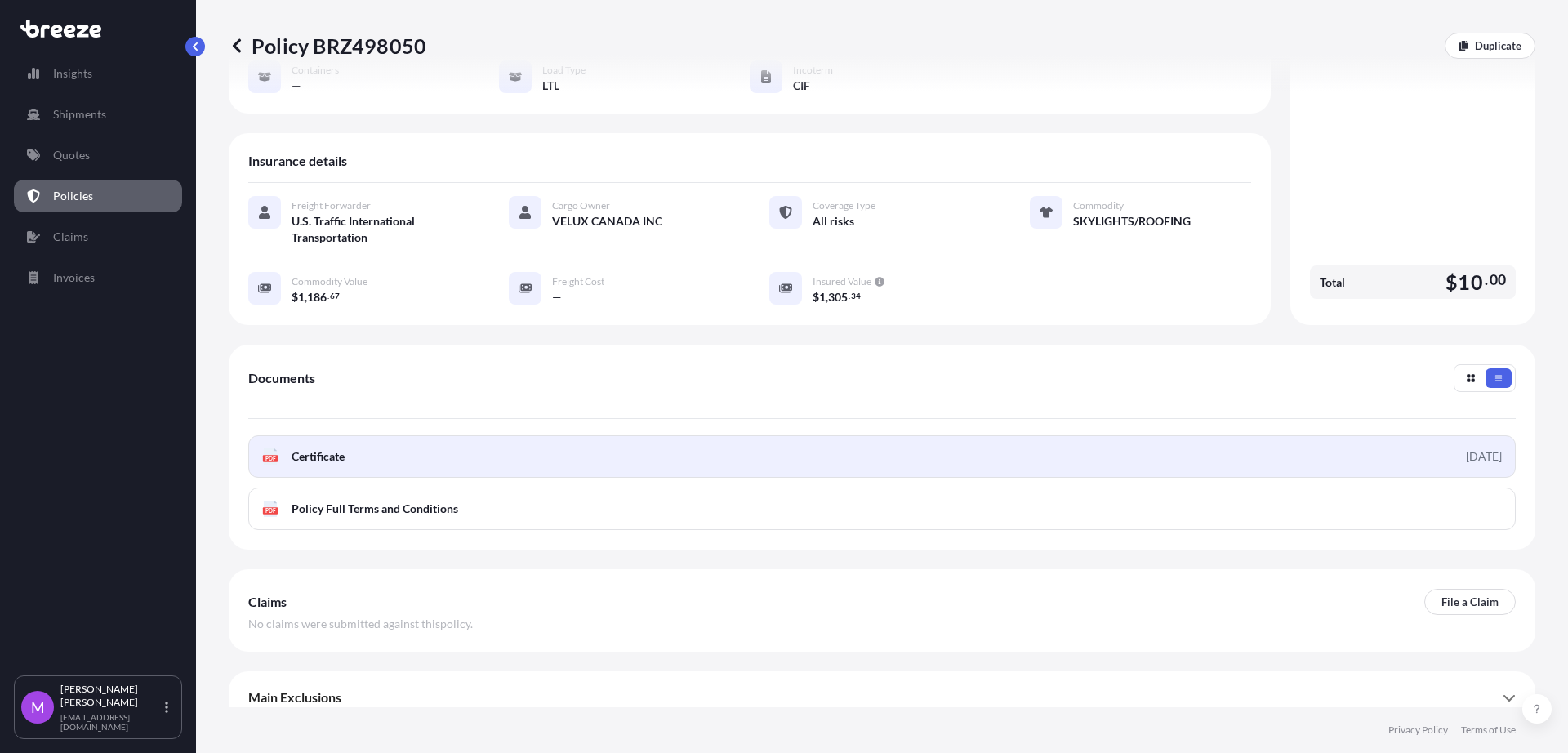
click at [648, 435] on link "PDF Certificate [DATE]" at bounding box center [882, 456] width 1267 height 43
